Goal: Navigation & Orientation: Find specific page/section

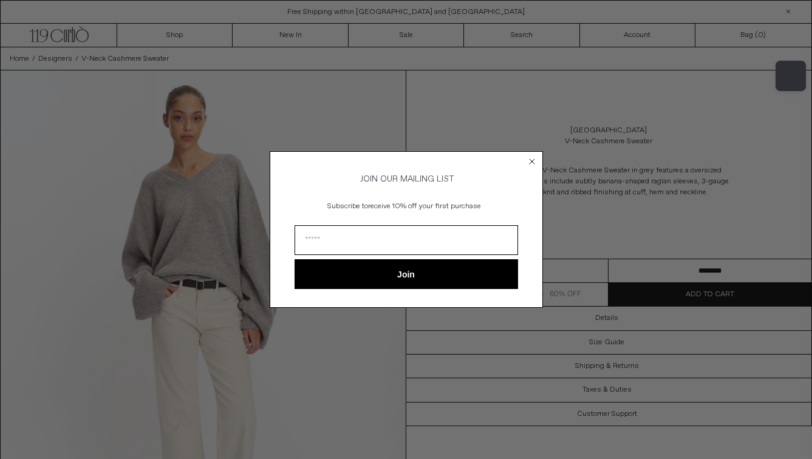
click at [529, 155] on circle "Close dialog" at bounding box center [532, 161] width 12 height 12
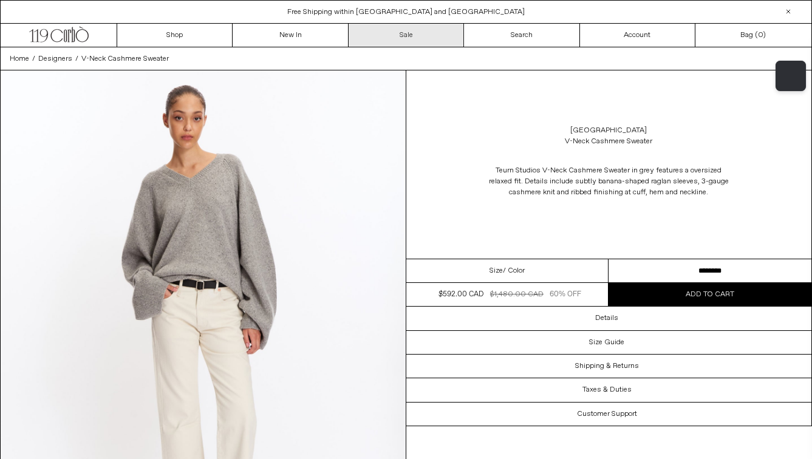
click at [391, 35] on link "Sale" at bounding box center [406, 35] width 115 height 23
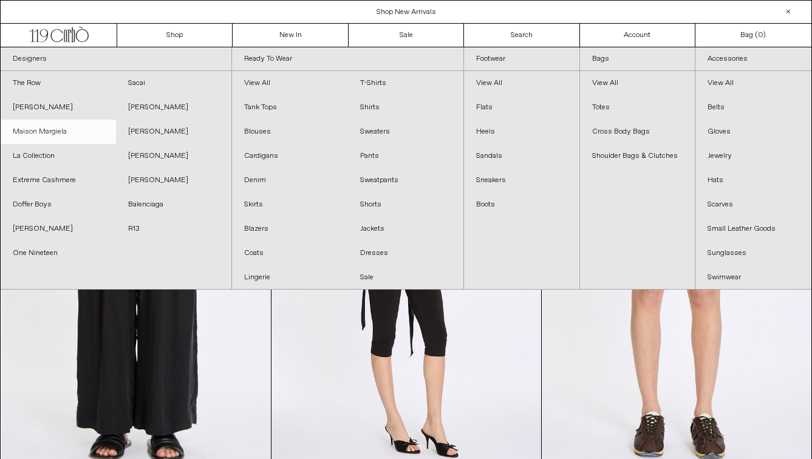
click at [67, 125] on link "Maison Margiela" at bounding box center [58, 132] width 115 height 24
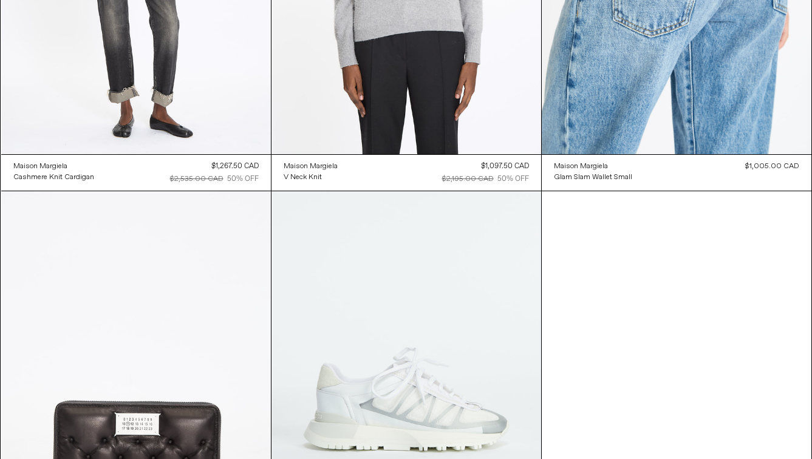
scroll to position [4076, 0]
